Goal: Obtain resource: Download file/media

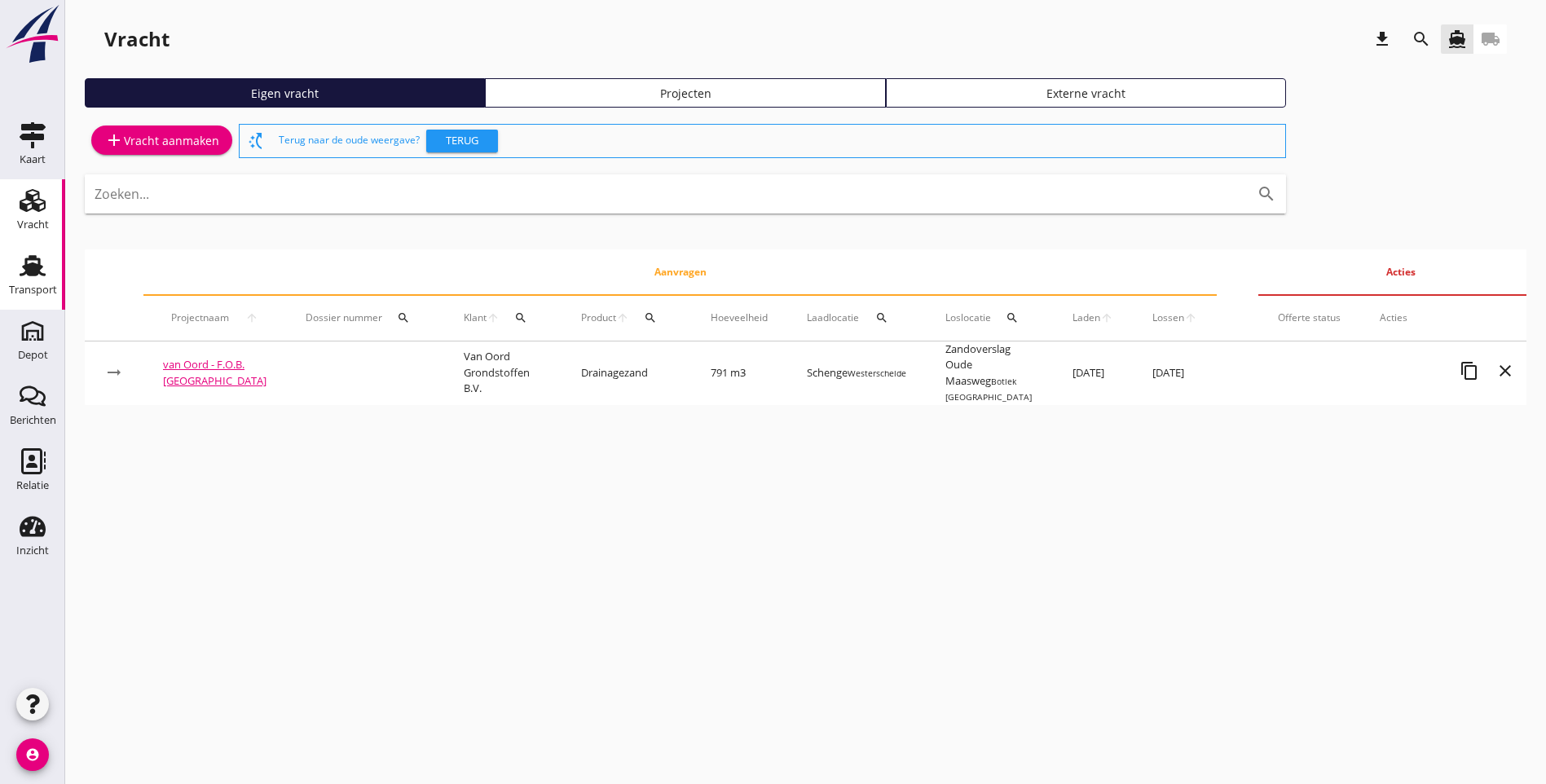
click at [33, 296] on div "Transport" at bounding box center [33, 290] width 48 height 23
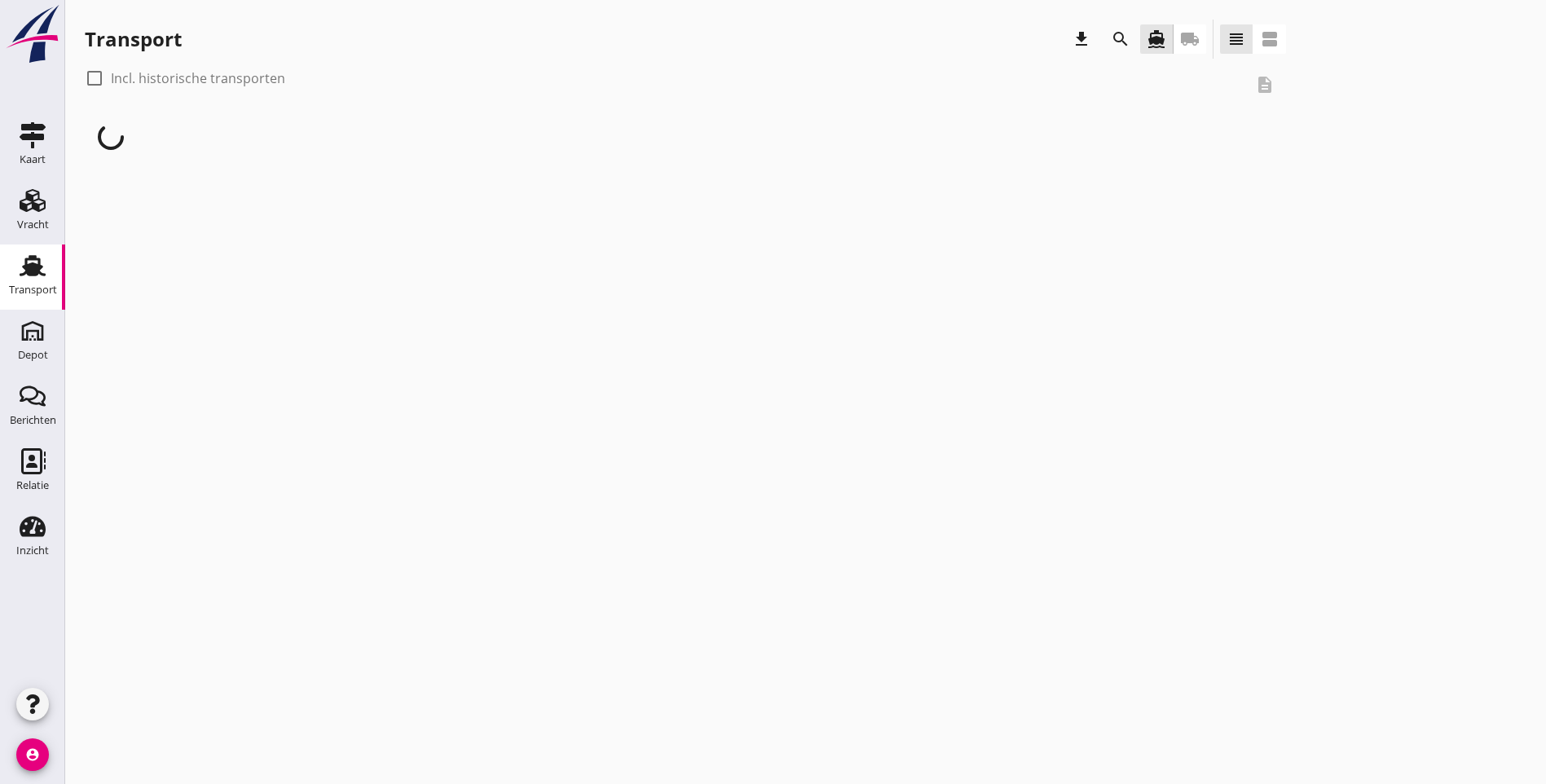
click at [91, 76] on div at bounding box center [94, 78] width 28 height 28
checkbox input "true"
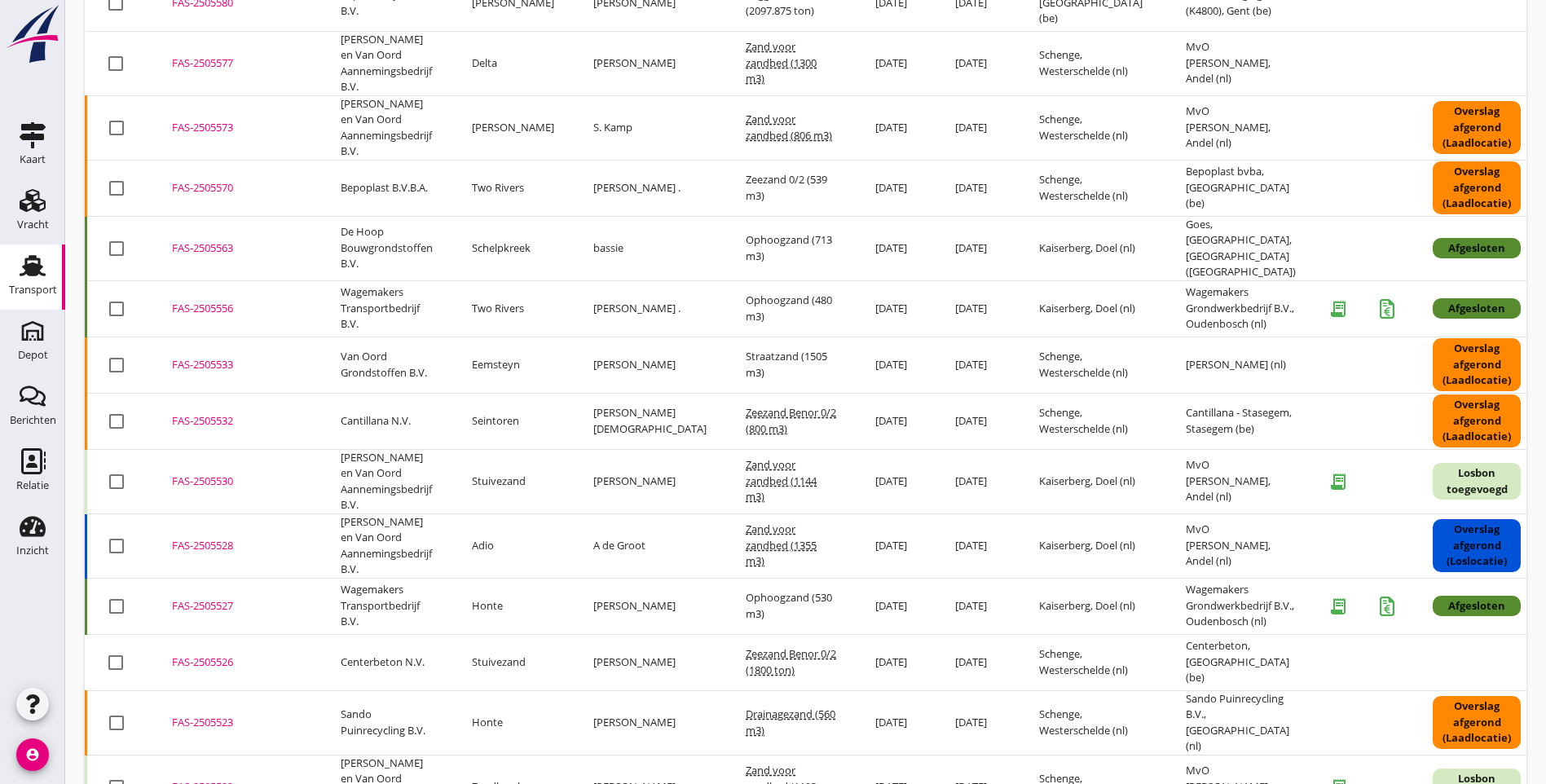
scroll to position [618, 0]
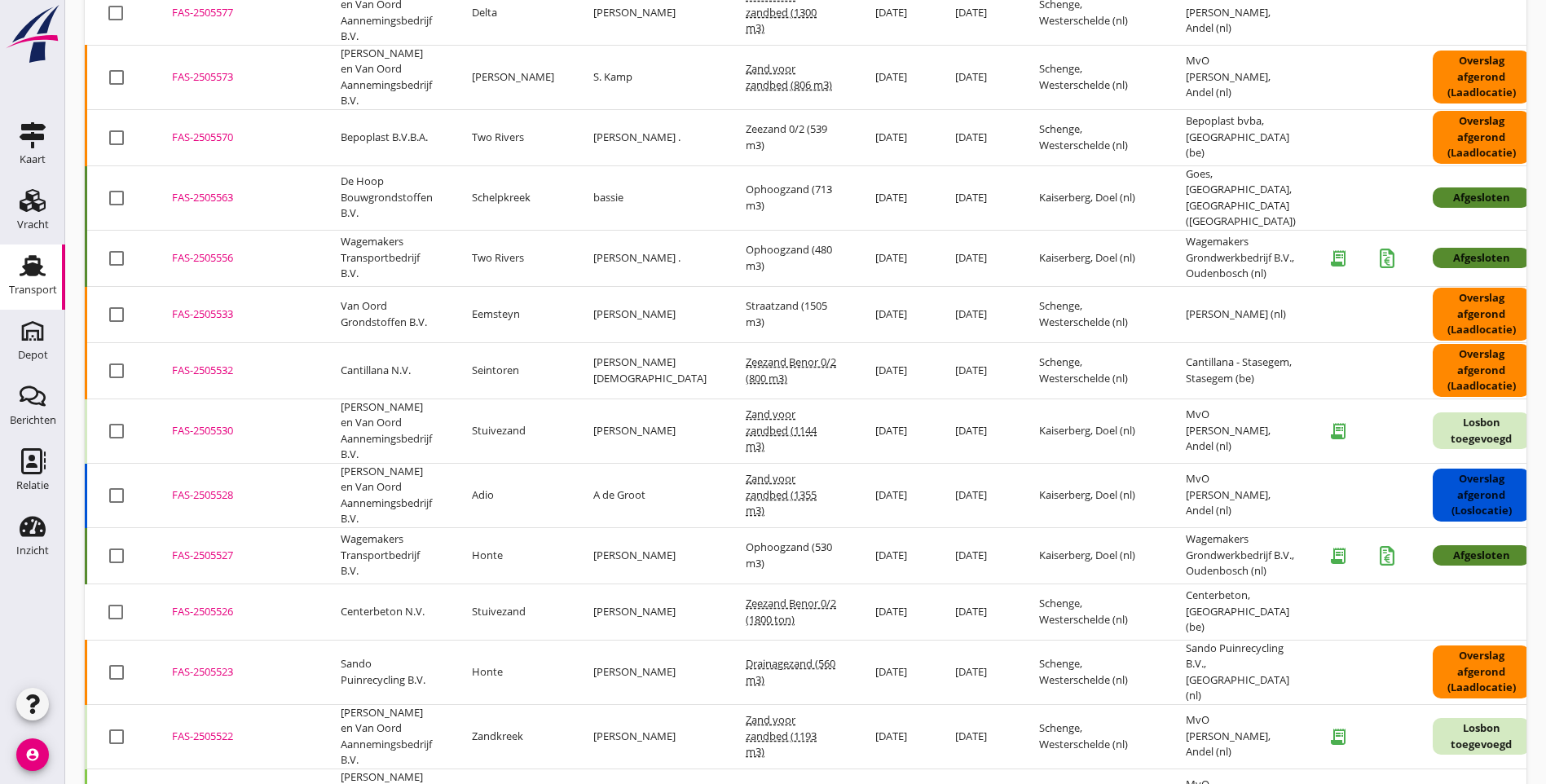
click at [210, 547] on div "FAS-2505527" at bounding box center [236, 556] width 129 height 17
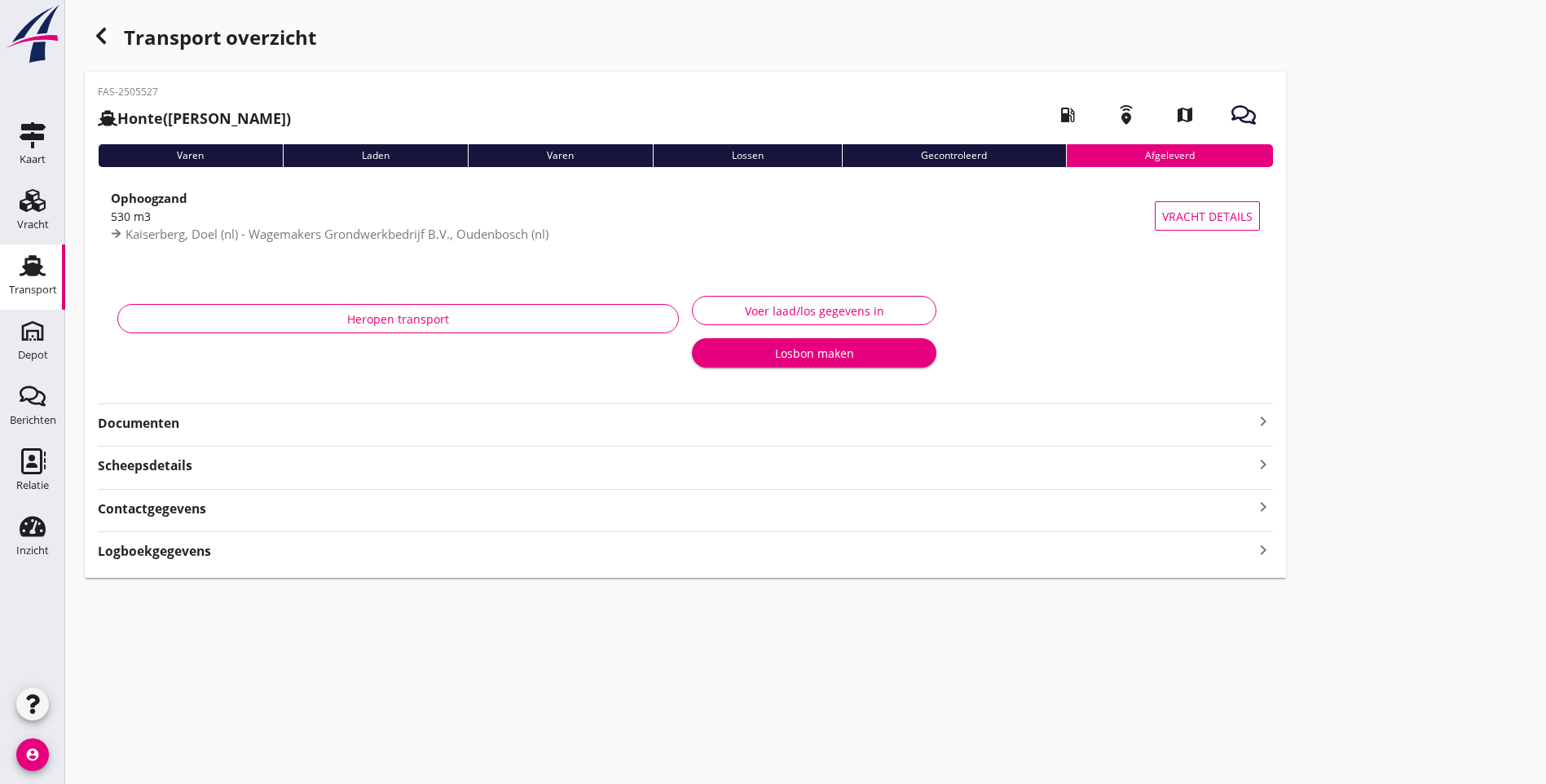
click at [154, 423] on strong "Documenten" at bounding box center [676, 423] width 1155 height 18
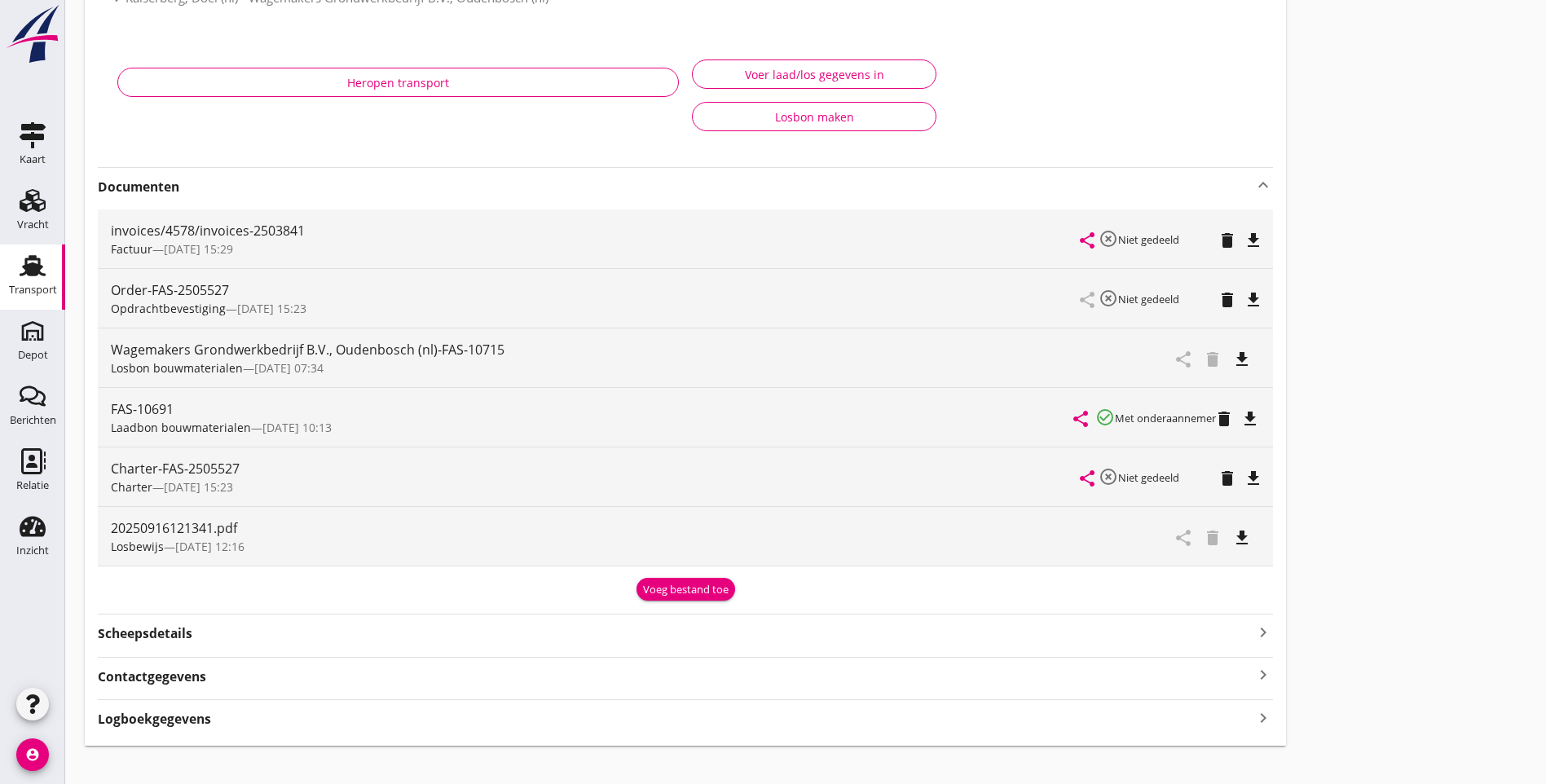
scroll to position [257, 0]
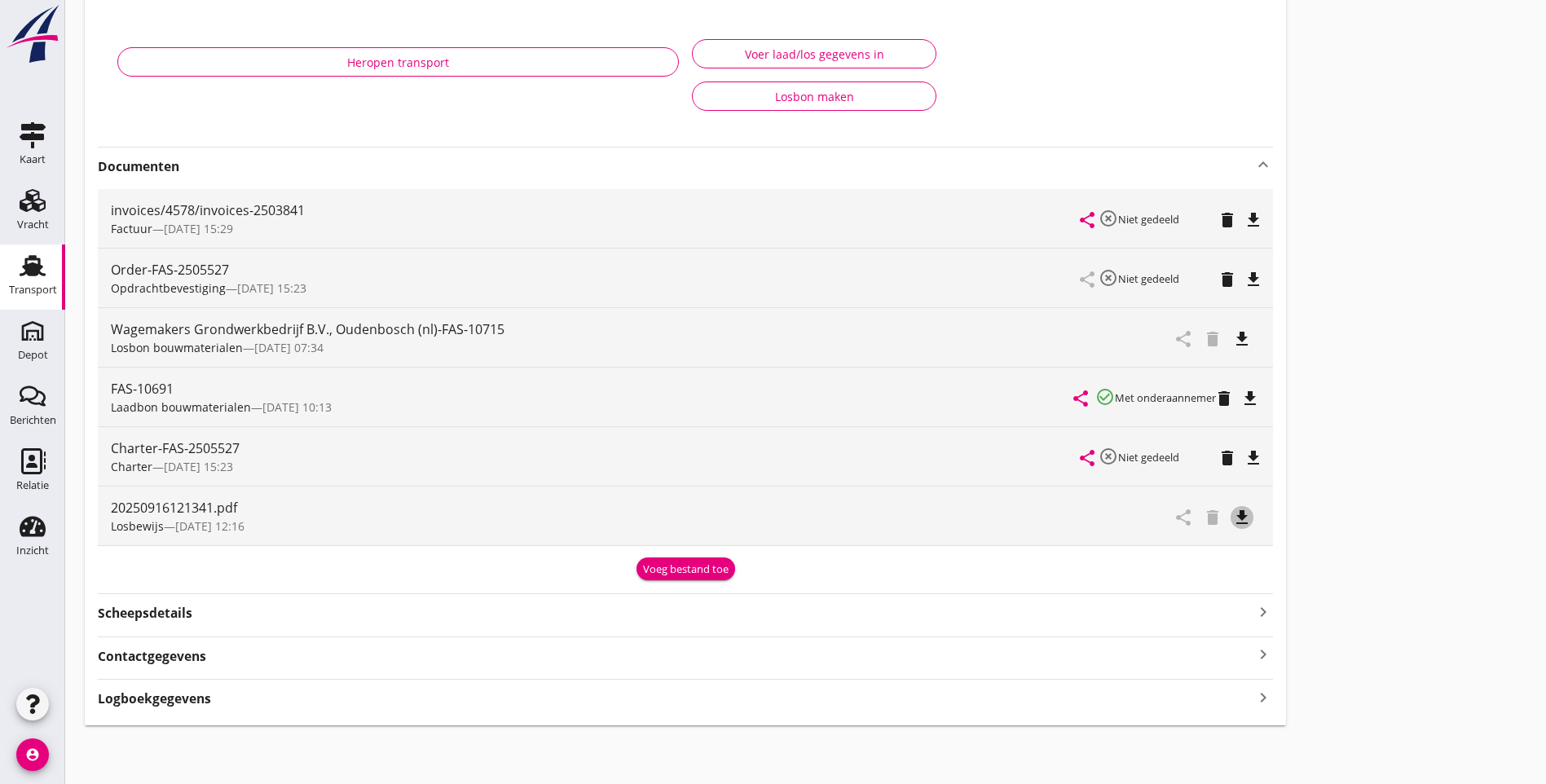
click at [1231, 517] on icon "file_download" at bounding box center [1241, 517] width 19 height 19
click at [1240, 392] on icon "file_download" at bounding box center [1249, 398] width 19 height 19
